Goal: Task Accomplishment & Management: Use online tool/utility

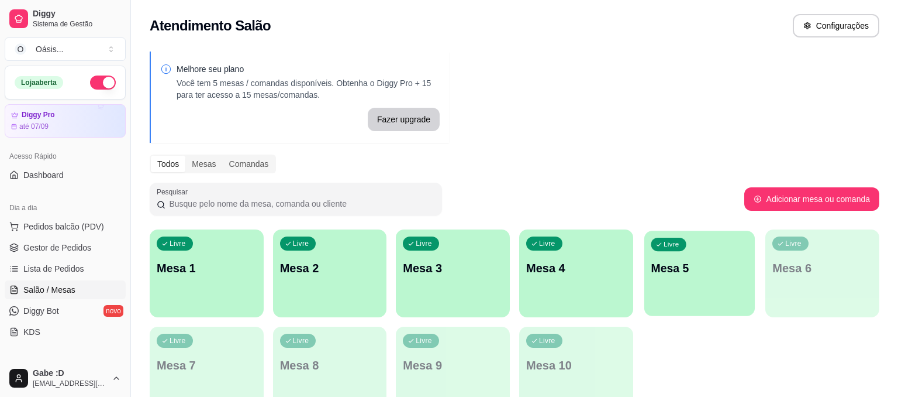
click at [687, 277] on div "Livre Mesa 5" at bounding box center [700, 265] width 111 height 71
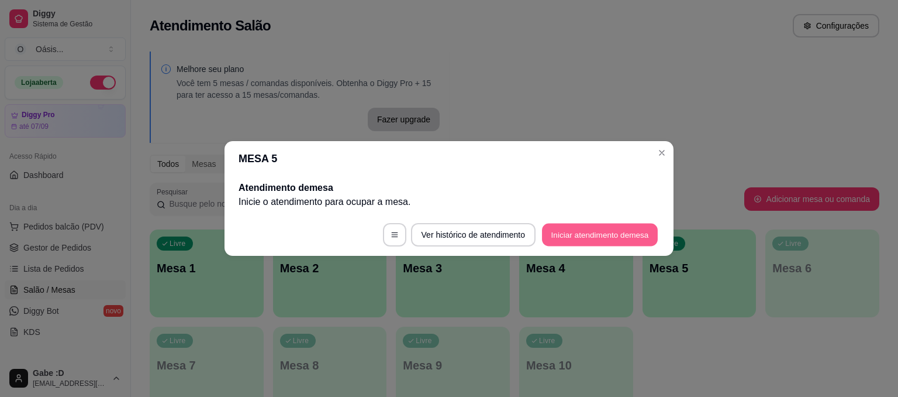
click at [616, 233] on button "Iniciar atendimento de mesa" at bounding box center [600, 234] width 116 height 23
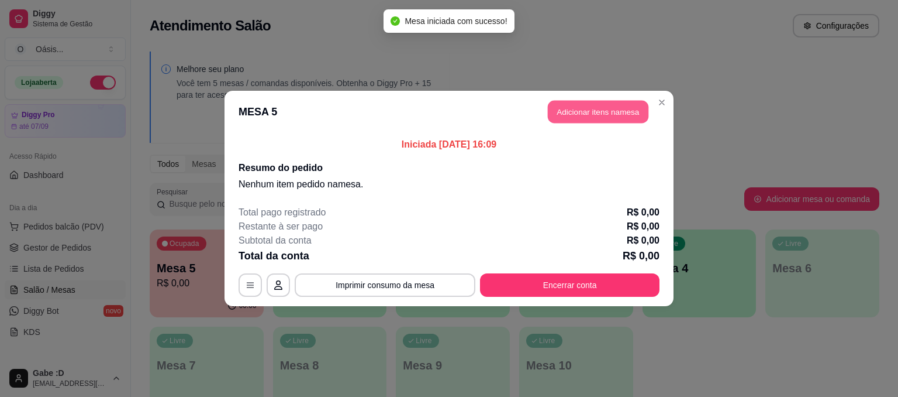
click at [570, 122] on button "Adicionar itens na mesa" at bounding box center [598, 112] width 101 height 23
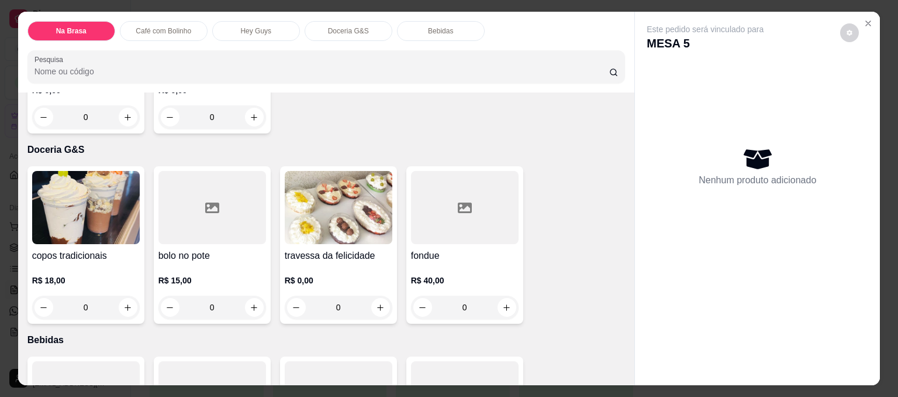
scroll to position [742, 0]
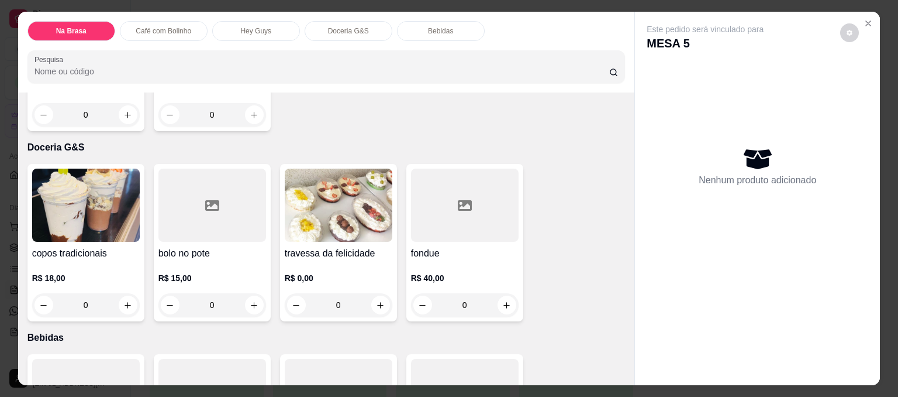
click at [125, 255] on h4 "copos tradicionais" at bounding box center [86, 253] width 108 height 14
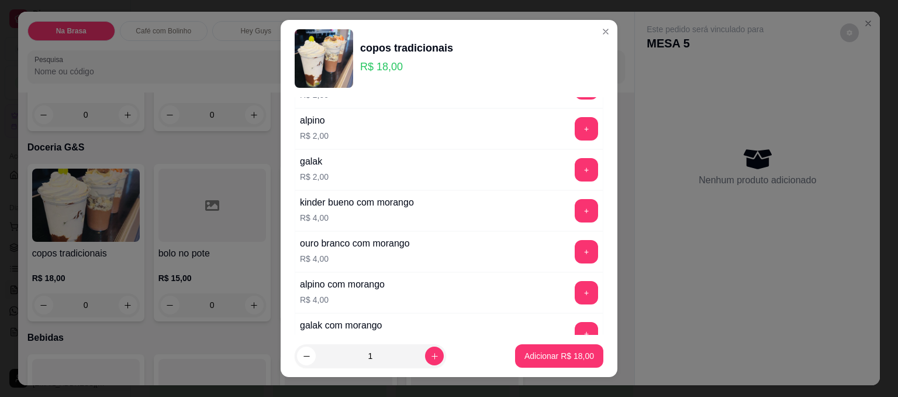
scroll to position [363, 0]
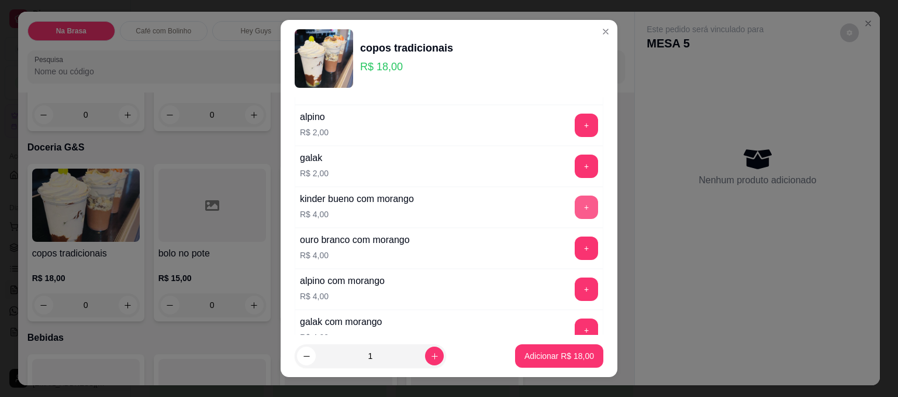
click at [588, 199] on button "+" at bounding box center [586, 206] width 23 height 23
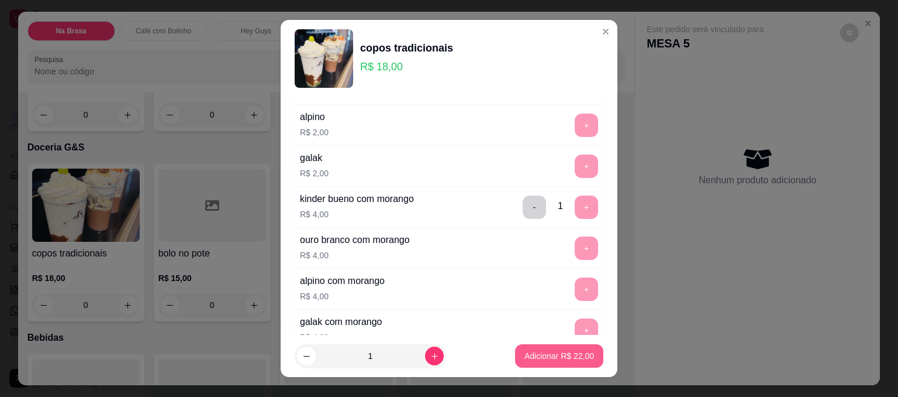
click at [558, 353] on p "Adicionar R$ 22,00" at bounding box center [560, 356] width 70 height 12
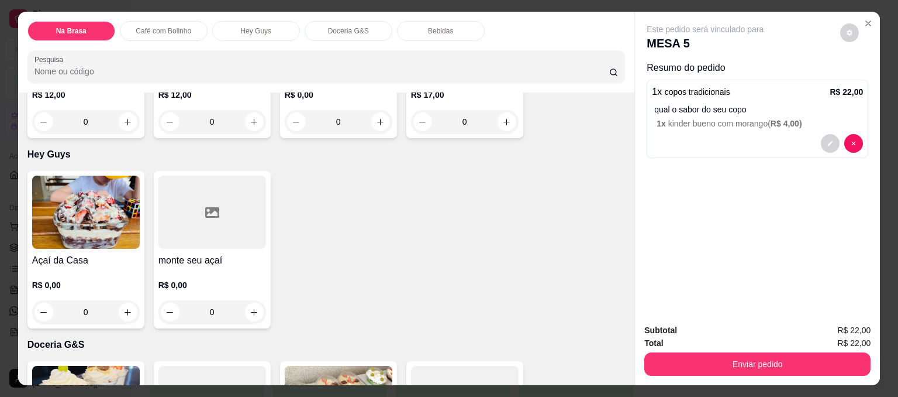
scroll to position [552, 0]
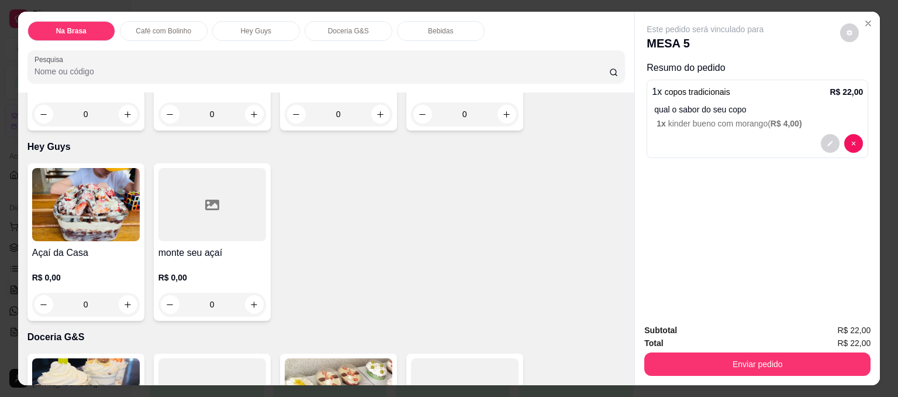
click at [123, 301] on div "0" at bounding box center [86, 303] width 108 height 23
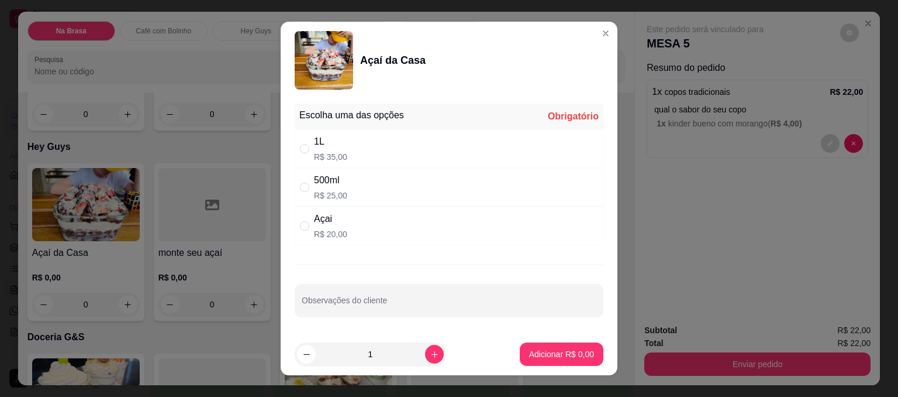
click at [338, 133] on div "1L R$ 35,00" at bounding box center [449, 148] width 309 height 39
radio input "true"
click at [542, 348] on p "Adicionar R$ 35,00" at bounding box center [560, 353] width 68 height 11
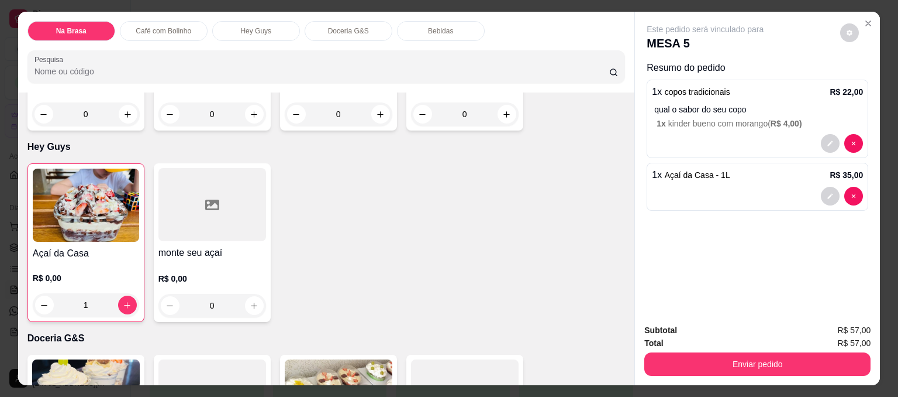
type input "1"
click at [251, 309] on div "0" at bounding box center [212, 305] width 108 height 23
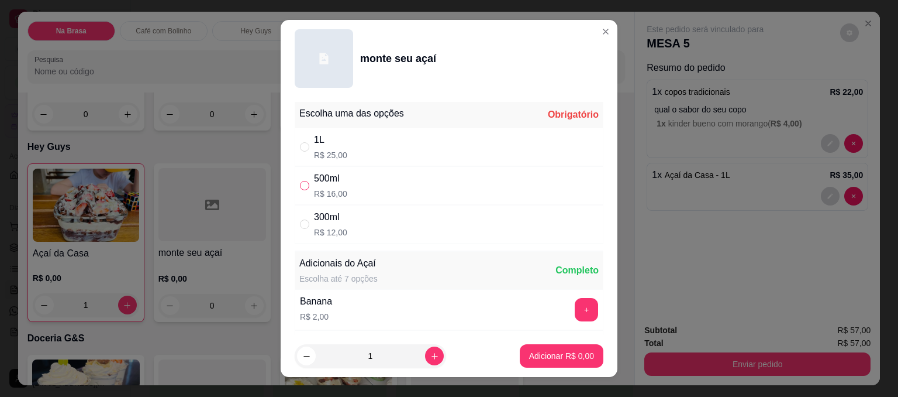
click at [306, 188] on input "" at bounding box center [304, 185] width 9 height 9
radio input "true"
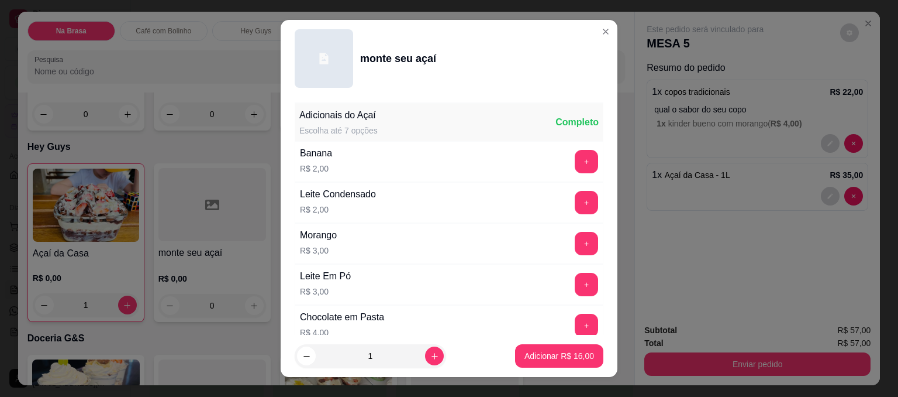
scroll to position [153, 0]
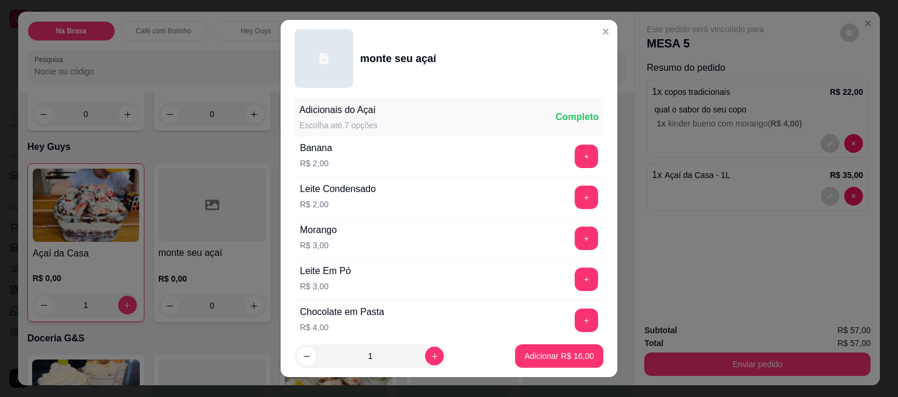
click at [572, 230] on div "+" at bounding box center [586, 237] width 33 height 23
click at [581, 235] on button "+" at bounding box center [586, 238] width 23 height 23
click at [589, 311] on button "+" at bounding box center [586, 320] width 23 height 23
click at [584, 279] on button "+" at bounding box center [586, 279] width 23 height 23
click at [562, 359] on p "Adicionar R$ 26,00" at bounding box center [560, 355] width 68 height 11
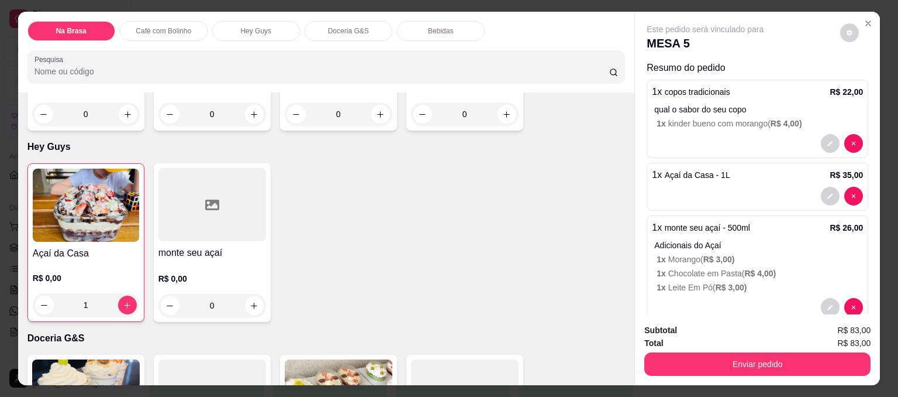
click at [263, 305] on div "0" at bounding box center [212, 305] width 108 height 23
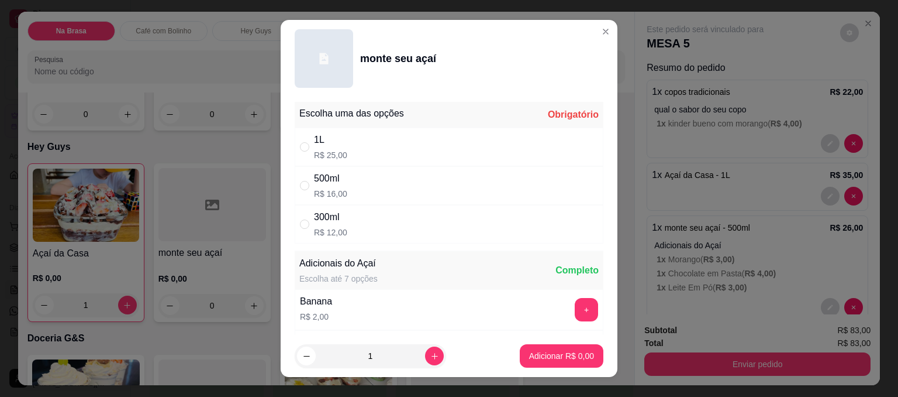
click at [411, 188] on div "500ml R$ 16,00" at bounding box center [449, 185] width 309 height 39
radio input "true"
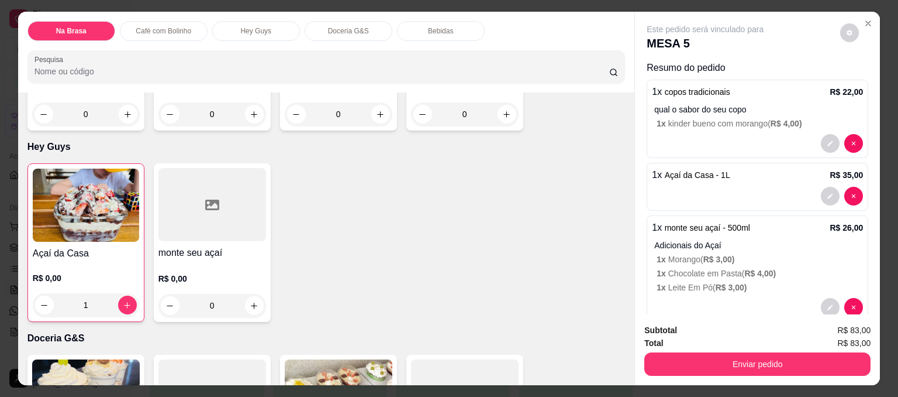
click at [129, 301] on div "1" at bounding box center [86, 304] width 106 height 23
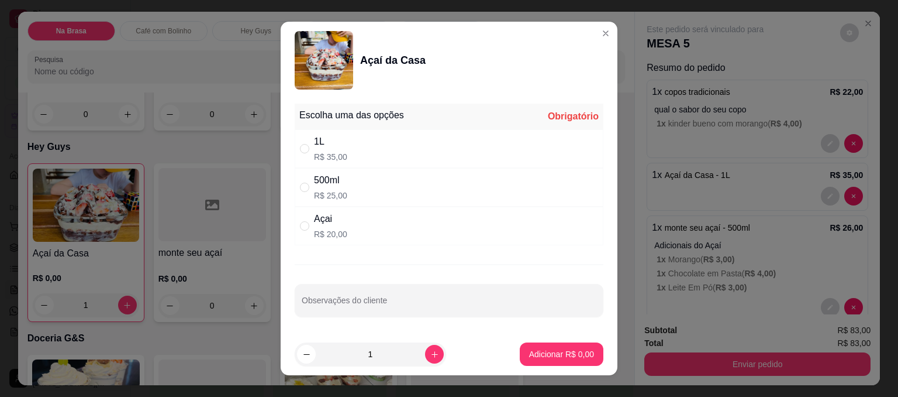
click at [325, 200] on p "R$ 25,00" at bounding box center [330, 195] width 33 height 12
radio input "true"
click at [556, 350] on p "Adicionar R$ 25,00" at bounding box center [560, 353] width 68 height 11
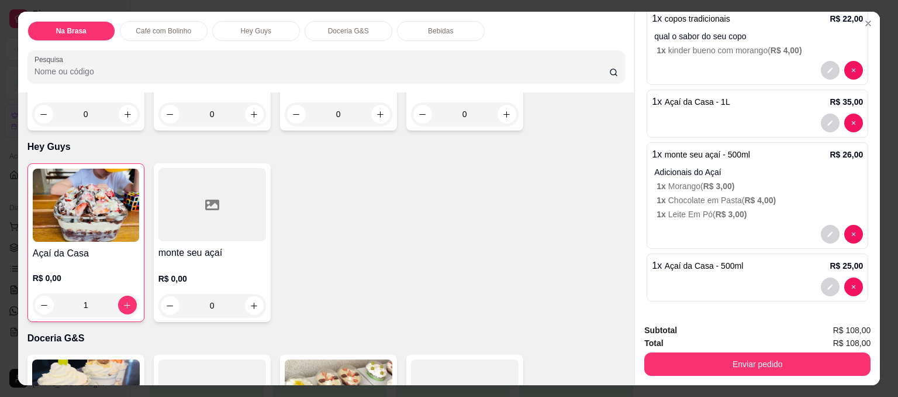
scroll to position [76, 0]
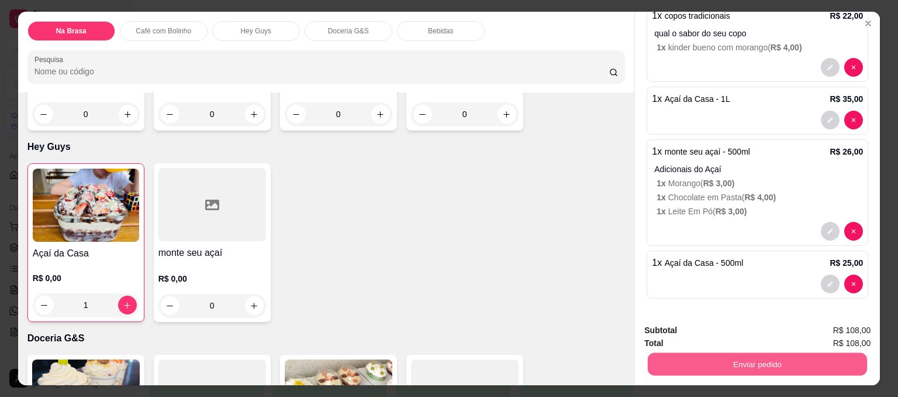
click at [763, 358] on button "Enviar pedido" at bounding box center [757, 363] width 219 height 23
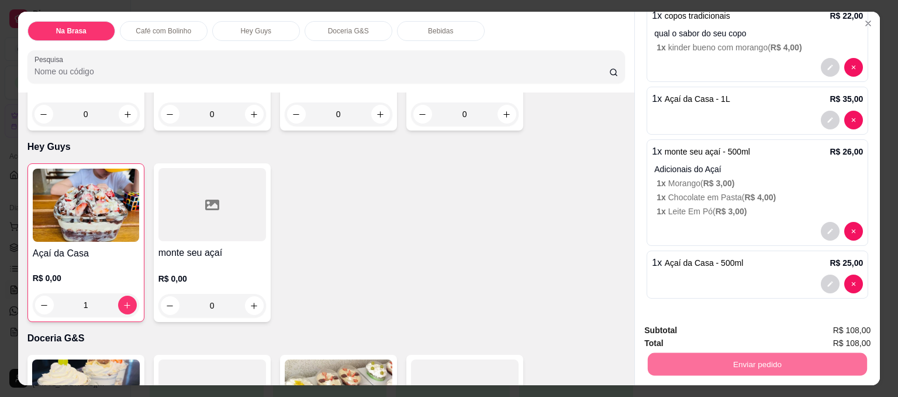
click at [728, 332] on button "Não registrar e enviar pedido" at bounding box center [723, 334] width 118 height 22
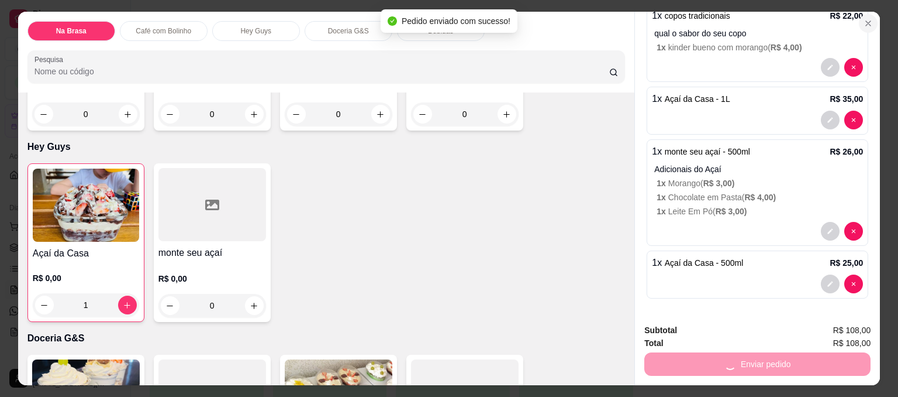
click at [871, 26] on icon "Close" at bounding box center [868, 23] width 9 height 9
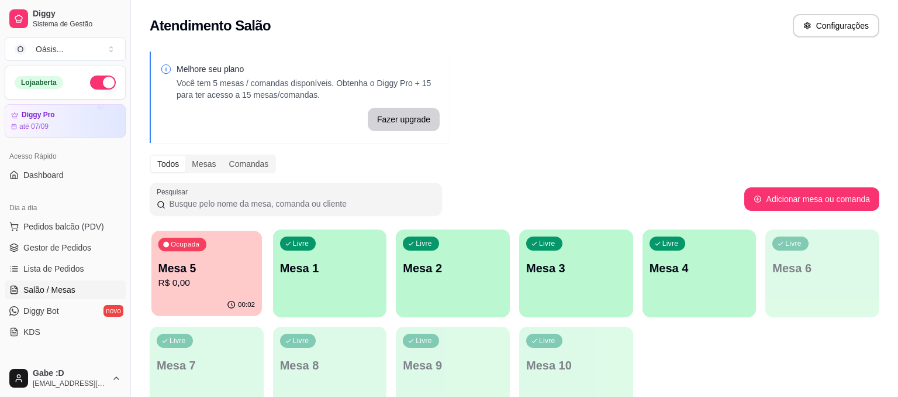
click at [226, 274] on p "Mesa 5" at bounding box center [206, 268] width 97 height 16
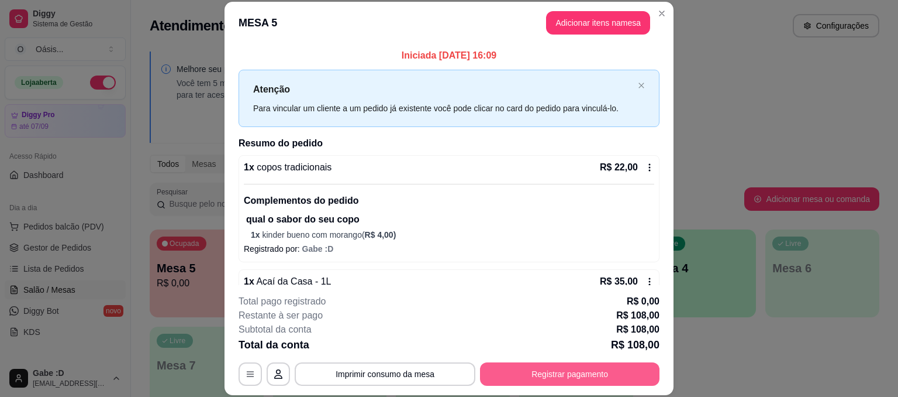
click at [532, 367] on button "Registrar pagamento" at bounding box center [570, 373] width 180 height 23
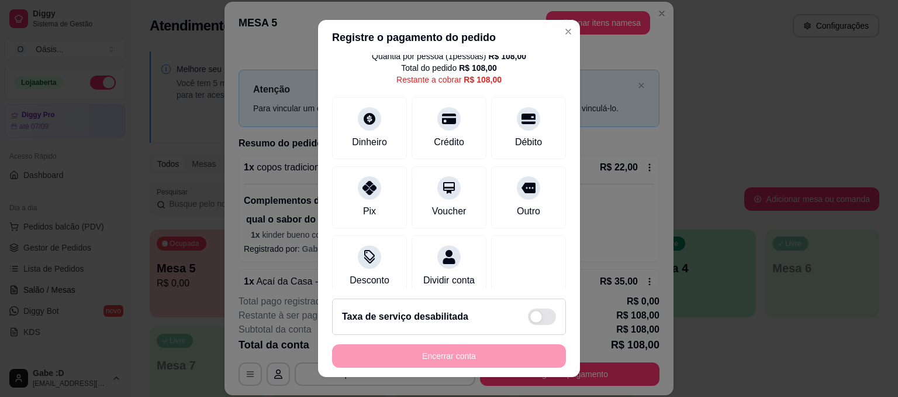
scroll to position [40, 0]
click at [450, 131] on div "Crédito" at bounding box center [449, 126] width 82 height 68
type input "R$ 0,00"
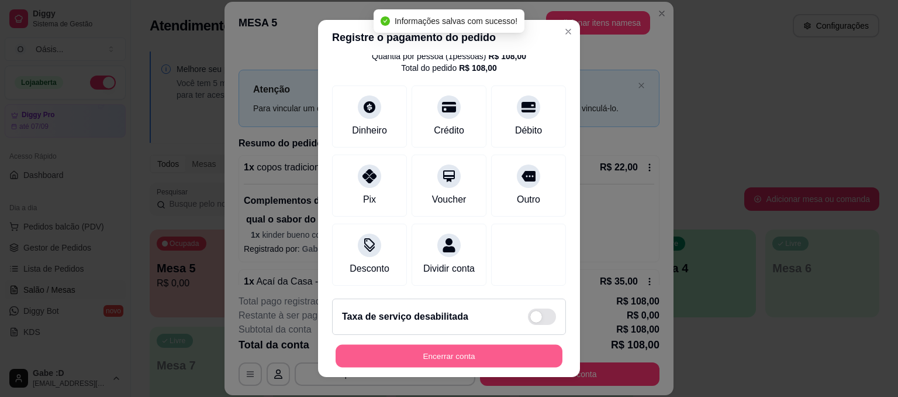
click at [477, 352] on button "Encerrar conta" at bounding box center [449, 355] width 227 height 23
